Goal: Navigation & Orientation: Find specific page/section

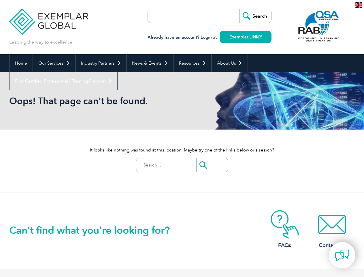
click at [182, 138] on div "It looks like nothing was found at this location. Maybe try one of the links be…" at bounding box center [182, 160] width 346 height 63
click at [54, 63] on link "Our Services" at bounding box center [54, 63] width 42 height 18
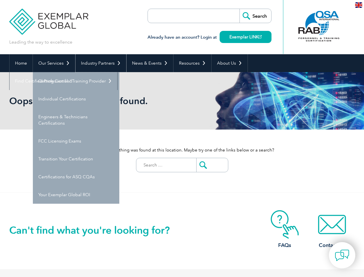
click at [100, 63] on link "Industry Partners" at bounding box center [101, 63] width 51 height 18
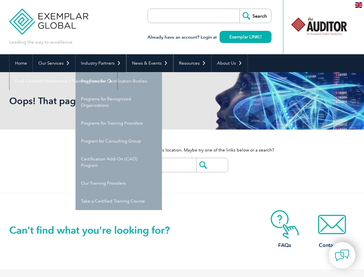
click at [148, 63] on link "News & Events" at bounding box center [150, 63] width 47 height 18
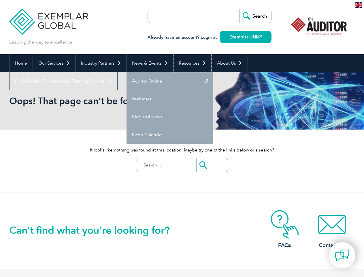
click at [190, 63] on link "Resources" at bounding box center [193, 63] width 38 height 18
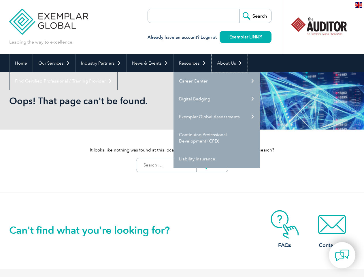
click at [227, 63] on link "About Us" at bounding box center [230, 63] width 36 height 18
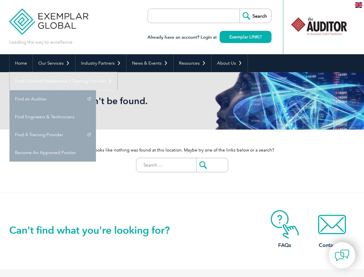
click at [117, 72] on link "Find Certified Professional / Training Provider" at bounding box center [64, 81] width 108 height 18
click at [342, 255] on img at bounding box center [342, 255] width 14 height 14
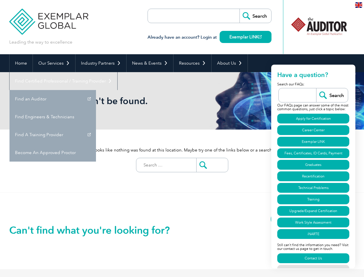
click at [359, 5] on img at bounding box center [358, 4] width 7 height 5
